Goal: Task Accomplishment & Management: Understand process/instructions

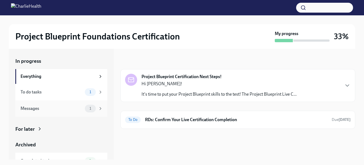
click at [44, 109] on div "Messages" at bounding box center [52, 108] width 62 height 6
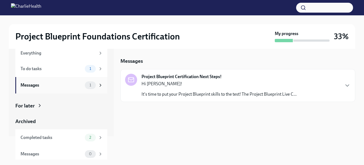
scroll to position [26, 0]
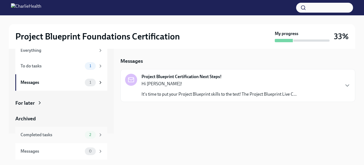
click at [55, 135] on div "Completed tasks" at bounding box center [52, 135] width 62 height 6
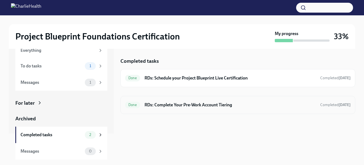
click at [202, 103] on h6 "RDs: Complete Your Pre-Work Account Tiering" at bounding box center [229, 105] width 171 height 6
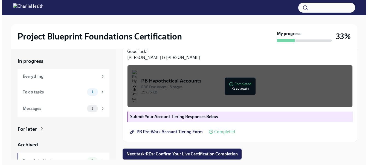
scroll to position [194, 0]
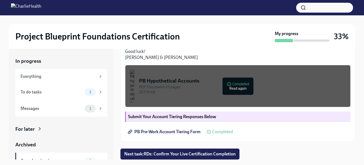
click at [239, 89] on div "PDF Document • 15 pages" at bounding box center [242, 86] width 207 height 5
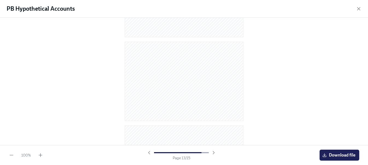
scroll to position [1014, 0]
